Goal: Task Accomplishment & Management: Use online tool/utility

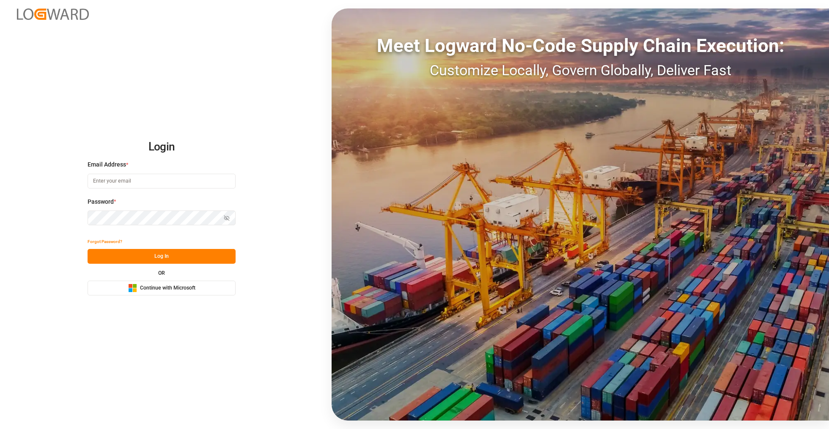
click at [189, 286] on span "Continue with Microsoft" at bounding box center [167, 289] width 55 height 8
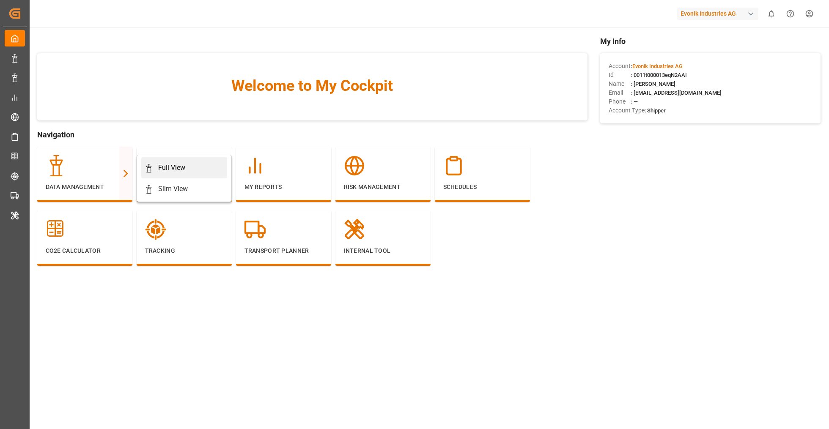
click at [151, 168] on icon at bounding box center [149, 168] width 8 height 8
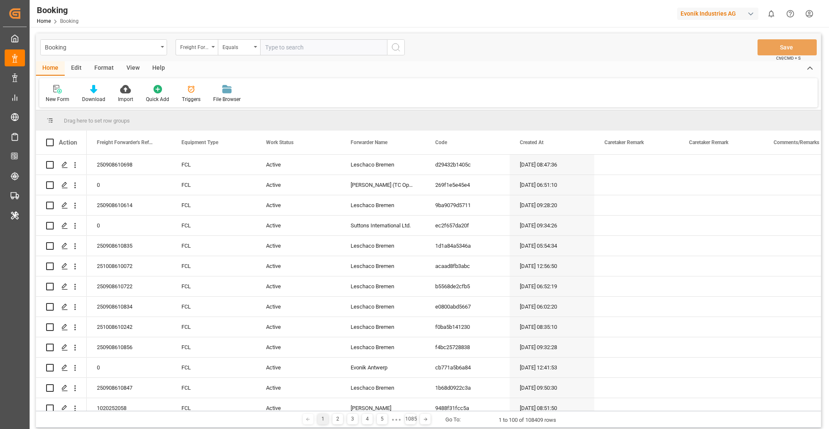
click at [113, 67] on div "Format" at bounding box center [104, 68] width 32 height 14
click at [62, 93] on icon at bounding box center [58, 89] width 8 height 8
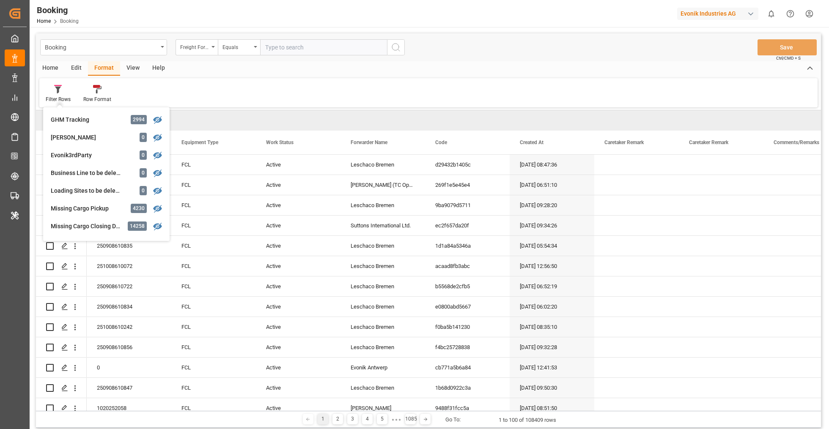
click at [285, 63] on div "Home Edit Format View Help" at bounding box center [428, 68] width 785 height 14
